Goal: Task Accomplishment & Management: Manage account settings

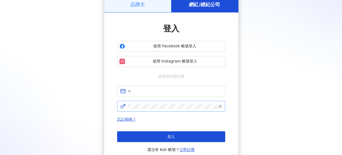
scroll to position [54, 0]
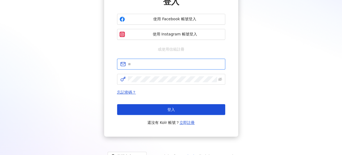
click at [151, 63] on input "text" at bounding box center [175, 64] width 94 height 6
type input "**********"
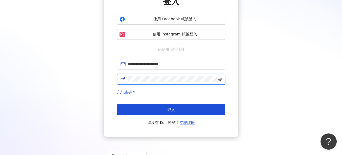
click at [221, 80] on icon "eye-invisible" at bounding box center [220, 79] width 4 height 4
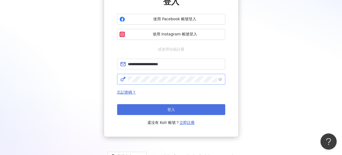
click at [183, 109] on button "登入" at bounding box center [171, 109] width 108 height 11
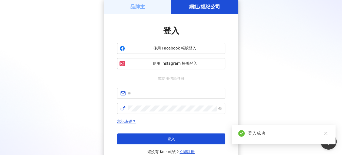
scroll to position [54, 0]
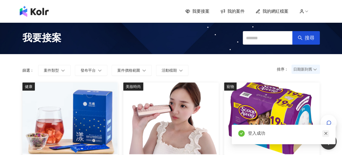
click at [324, 131] on link at bounding box center [325, 133] width 7 height 7
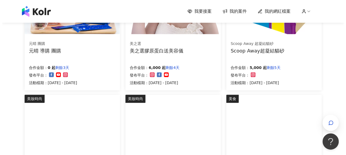
scroll to position [162, 0]
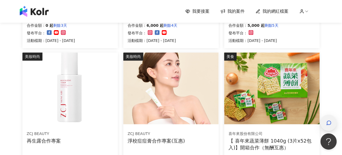
click at [329, 121] on icon "button" at bounding box center [328, 122] width 5 height 5
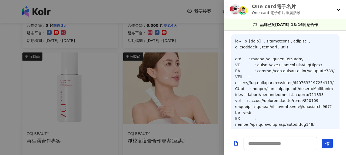
scroll to position [570, 0]
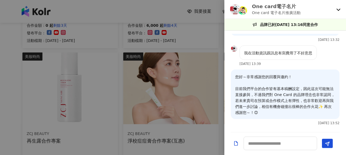
click at [337, 8] on icon at bounding box center [338, 9] width 4 height 4
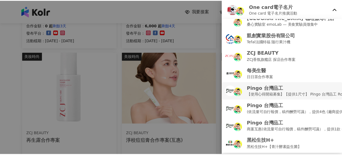
scroll to position [0, 0]
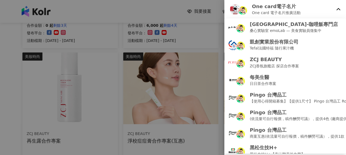
click at [193, 41] on div at bounding box center [173, 77] width 346 height 155
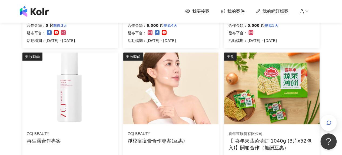
click at [197, 10] on span "我要接案" at bounding box center [200, 11] width 17 height 6
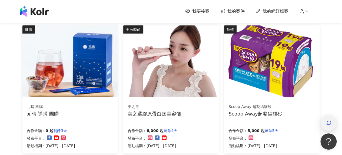
scroll to position [81, 0]
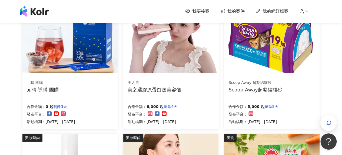
click at [243, 10] on span "我的案件" at bounding box center [235, 11] width 17 height 6
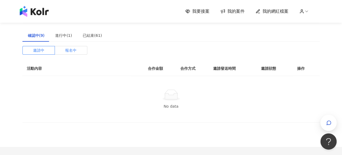
click at [76, 49] on span "報名中" at bounding box center [70, 50] width 11 height 8
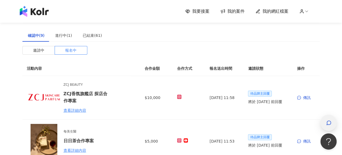
click at [329, 123] on icon "button" at bounding box center [328, 122] width 5 height 5
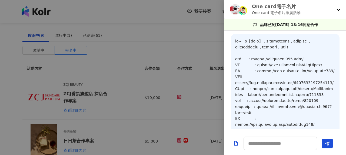
scroll to position [570, 0]
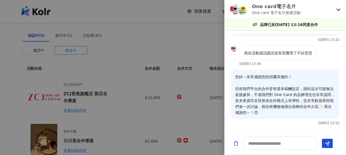
click at [337, 10] on icon at bounding box center [338, 9] width 4 height 4
